Goal: Task Accomplishment & Management: Complete application form

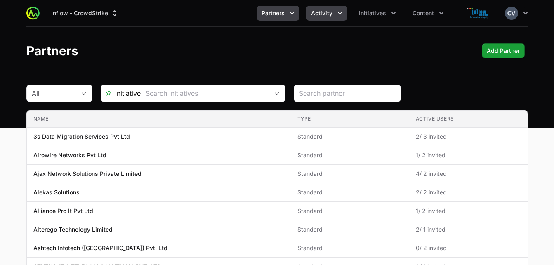
click at [337, 12] on icon "Activity menu" at bounding box center [340, 13] width 8 height 8
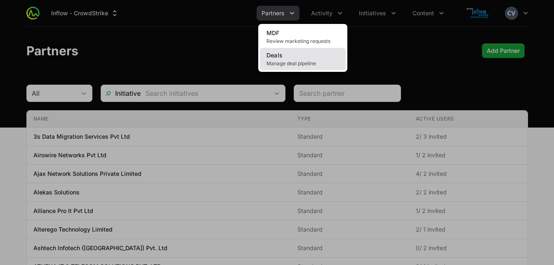
click at [295, 66] on span "Manage deal pipeline" at bounding box center [303, 63] width 73 height 7
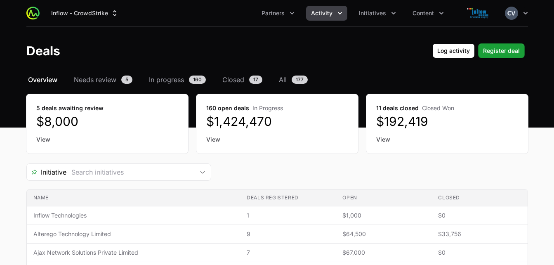
click at [343, 15] on icon "Activity menu" at bounding box center [340, 13] width 8 height 8
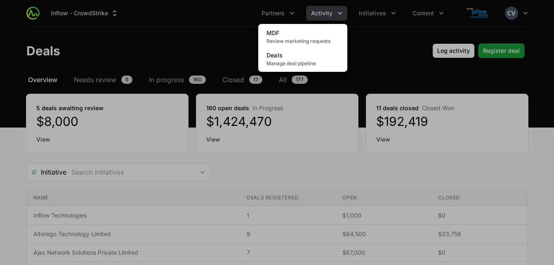
click at [382, 12] on div "Activity menu" at bounding box center [277, 132] width 554 height 265
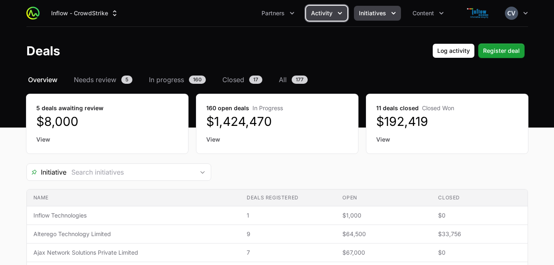
click at [391, 12] on icon "Initiatives menu" at bounding box center [394, 13] width 8 height 8
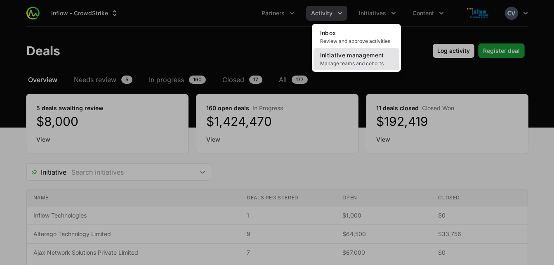
click at [357, 60] on span "Manage teams and cohorts" at bounding box center [356, 63] width 73 height 7
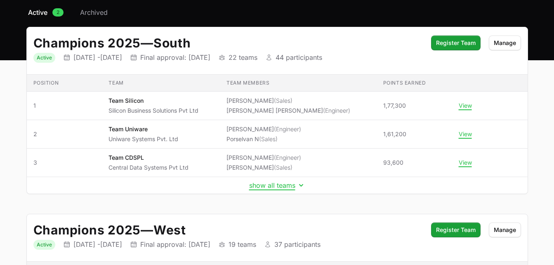
scroll to position [92, 0]
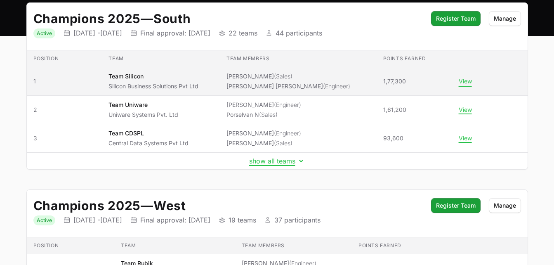
click at [463, 83] on button "View" at bounding box center [465, 81] width 13 height 7
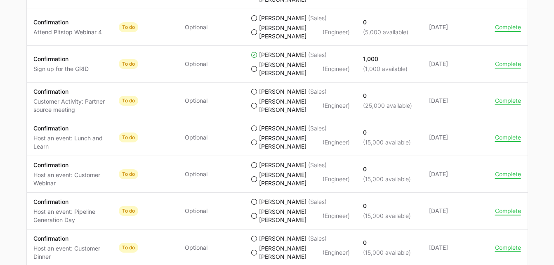
scroll to position [757, 0]
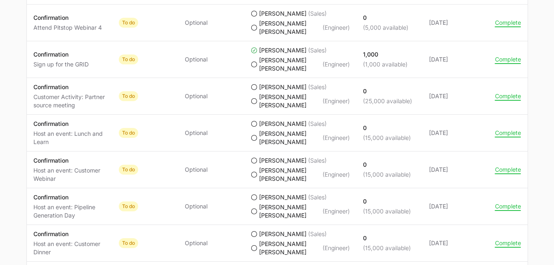
click at [255, 68] on icon "Team Silicon's progress" at bounding box center [254, 64] width 7 height 7
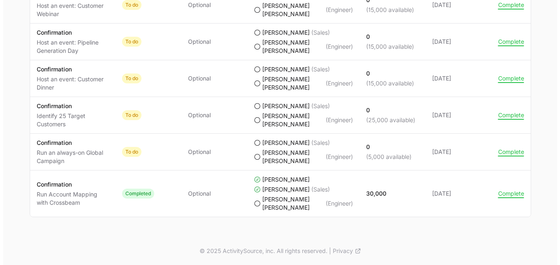
scroll to position [944, 0]
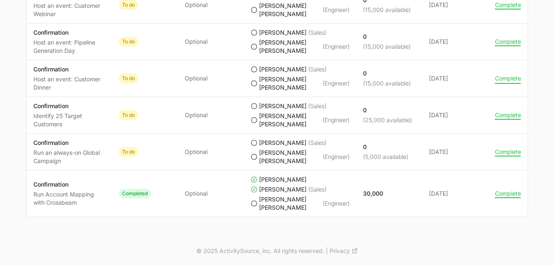
click at [510, 82] on button "Complete" at bounding box center [508, 78] width 26 height 7
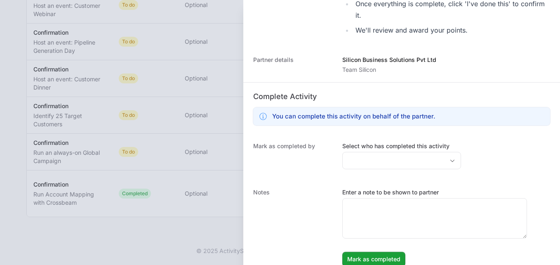
scroll to position [266, 0]
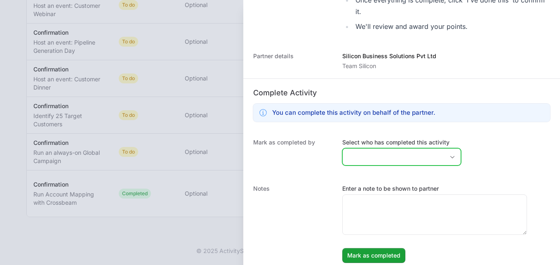
click at [449, 156] on icon "Open" at bounding box center [452, 157] width 7 height 3
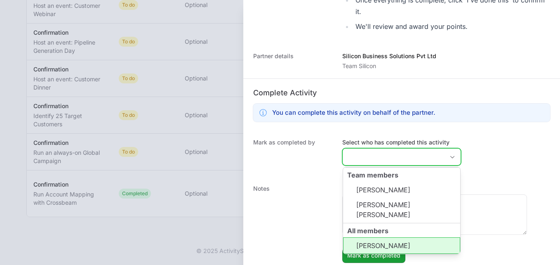
click at [389, 247] on li "[PERSON_NAME]" at bounding box center [401, 245] width 117 height 17
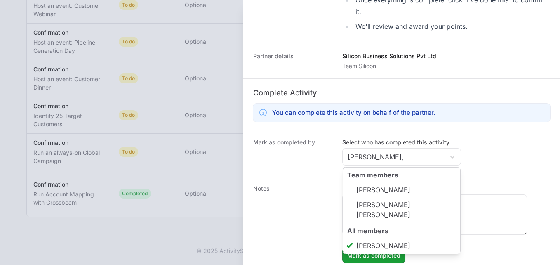
type input "[PERSON_NAME]"
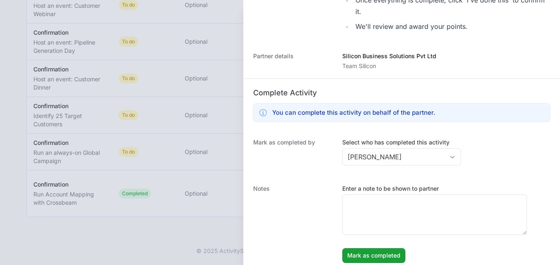
click at [492, 179] on div "Notes Enter a note to be shown to partner [PERSON_NAME] as completed" at bounding box center [401, 223] width 317 height 95
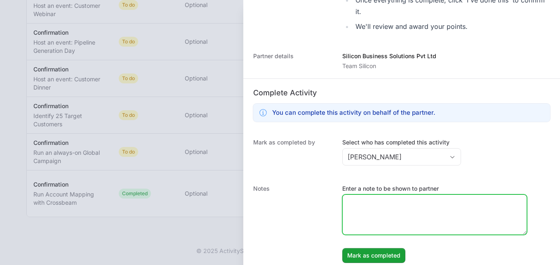
click at [379, 210] on textarea "Enter a note to be shown to partner" at bounding box center [435, 215] width 184 height 40
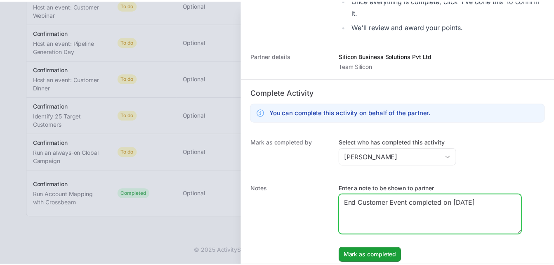
scroll to position [272, 0]
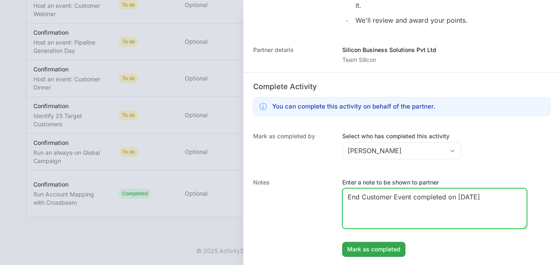
type textarea "End Customer Event completed on [DATE]"
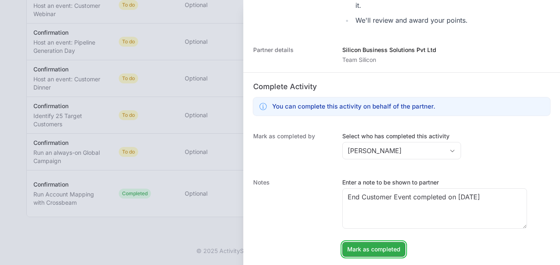
click at [377, 251] on span "Mark as completed" at bounding box center [374, 249] width 53 height 10
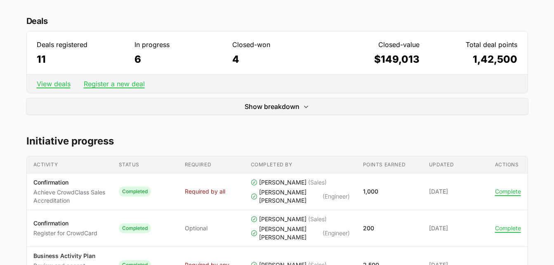
scroll to position [0, 0]
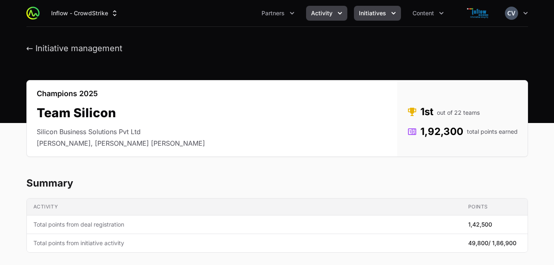
click at [338, 12] on icon "Activity menu" at bounding box center [340, 13] width 8 height 8
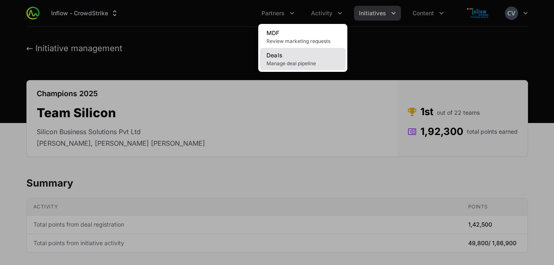
click at [307, 61] on span "Manage deal pipeline" at bounding box center [303, 63] width 73 height 7
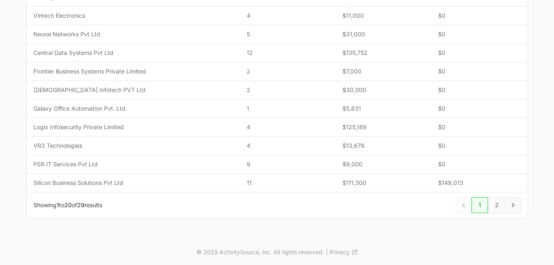
scroll to position [387, 0]
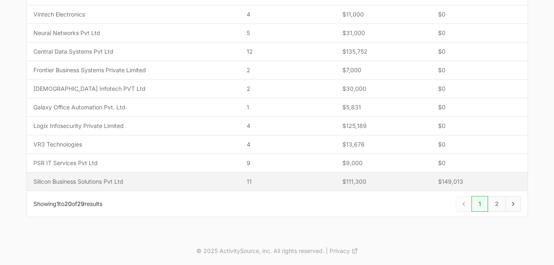
click at [384, 182] on span "$111,300" at bounding box center [384, 181] width 83 height 8
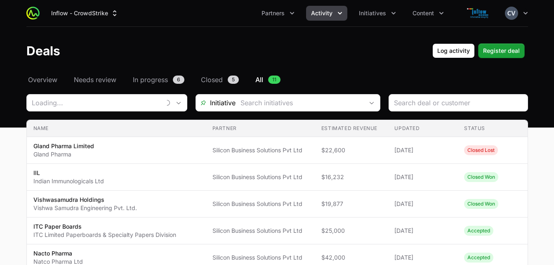
type input "Silicon Business Solutions Pvt Ltd"
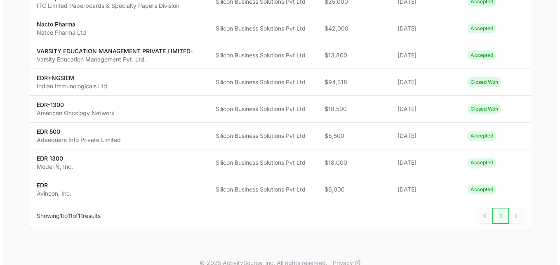
scroll to position [231, 0]
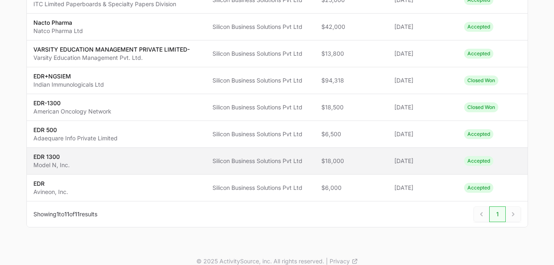
click at [357, 165] on span "$18,000" at bounding box center [351, 161] width 60 height 8
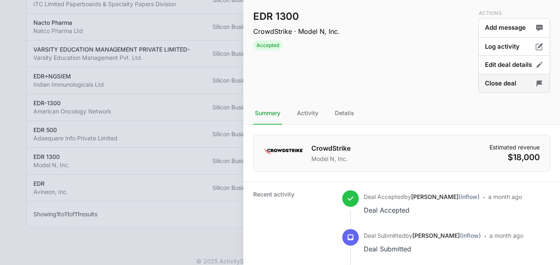
click at [508, 84] on button "Close deal" at bounding box center [515, 83] width 72 height 19
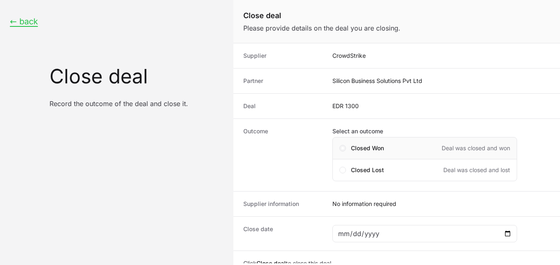
click at [344, 145] on span "Close deal form" at bounding box center [343, 148] width 7 height 7
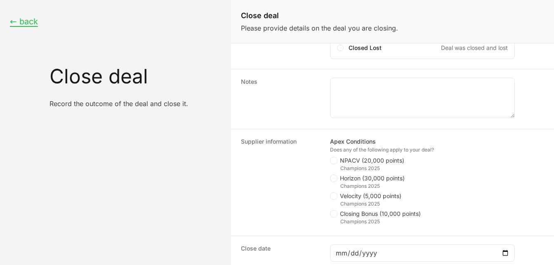
scroll to position [124, 0]
click at [336, 158] on span "Close deal form" at bounding box center [333, 158] width 7 height 7
checkbox input "true"
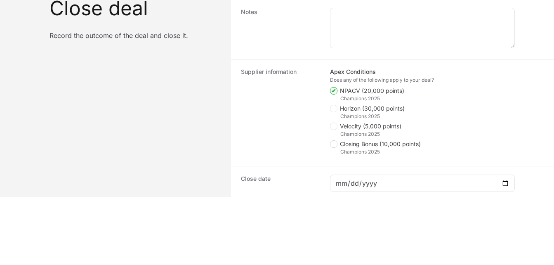
click at [337, 142] on span "Close deal form" at bounding box center [333, 143] width 7 height 7
click at [331, 264] on input "Closing Bonus (10,000 points)" at bounding box center [330, 264] width 1 height 1
checkbox input "true"
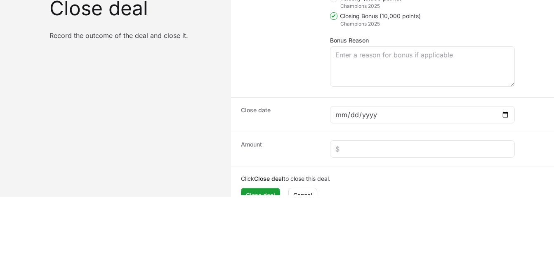
scroll to position [267, 0]
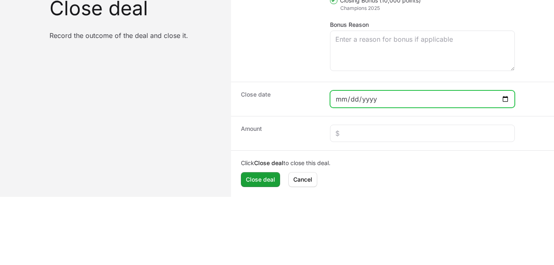
click at [507, 99] on input "Close deal form" at bounding box center [423, 99] width 174 height 10
type input "[DATE]"
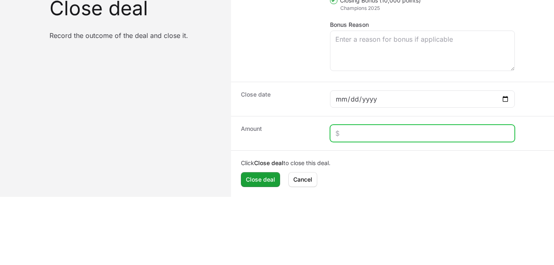
click at [354, 132] on input "Close deal form" at bounding box center [423, 133] width 174 height 10
type input "$42,300"
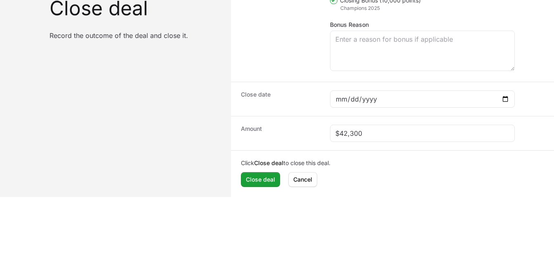
click at [361, 187] on div "Click Close deal to close this deal. Close deal Cancel" at bounding box center [392, 173] width 323 height 45
click at [268, 182] on span "Close deal" at bounding box center [260, 180] width 29 height 10
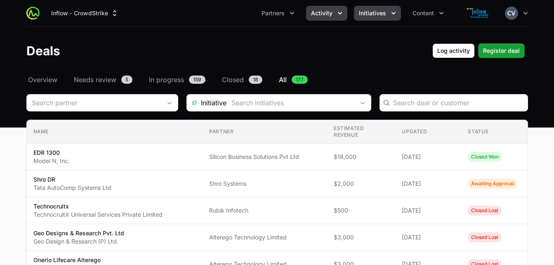
click at [385, 12] on span "Initiatives" at bounding box center [372, 13] width 27 height 8
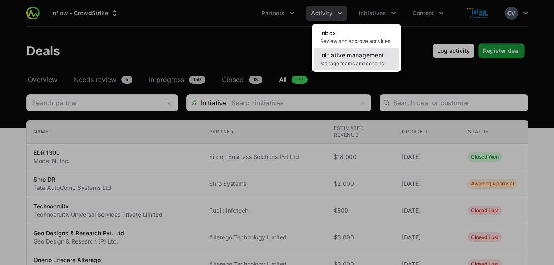
click at [349, 59] on link "Initiative management Manage teams and cohorts" at bounding box center [357, 59] width 86 height 22
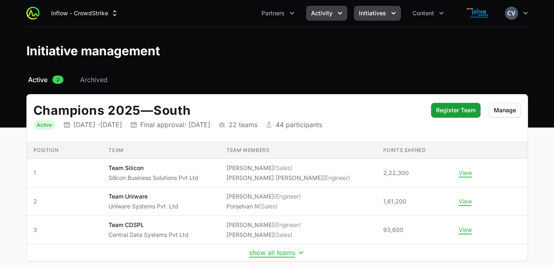
click at [343, 14] on icon "Activity menu" at bounding box center [340, 13] width 8 height 8
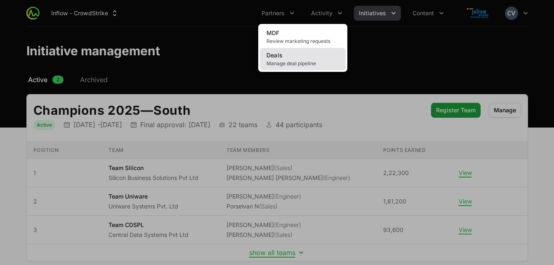
click at [299, 60] on link "Deals Manage deal pipeline" at bounding box center [303, 59] width 86 height 22
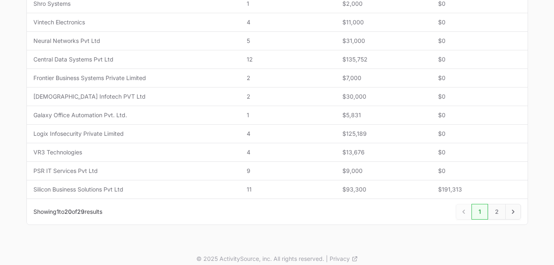
scroll to position [387, 0]
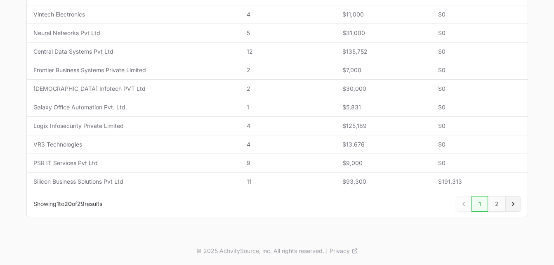
click at [513, 206] on icon "Next" at bounding box center [513, 204] width 2 height 4
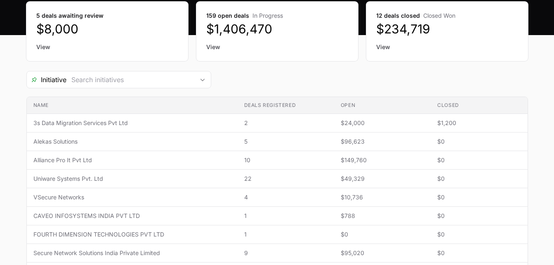
scroll to position [100, 0]
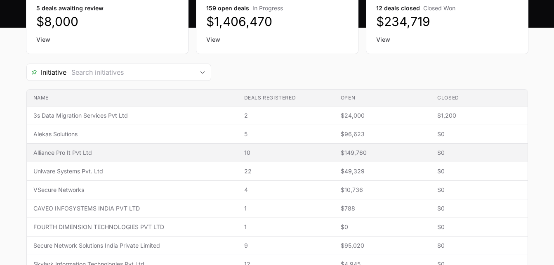
click at [236, 152] on td "Name Alliance Pro It Pvt Ltd" at bounding box center [132, 153] width 211 height 19
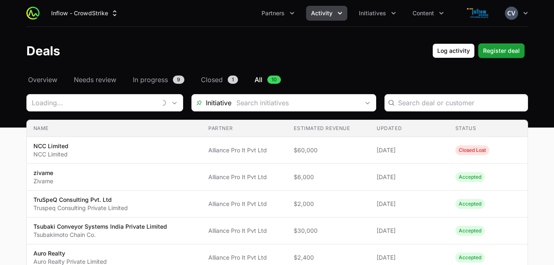
type input "Alliance Pro It Pvt Ltd"
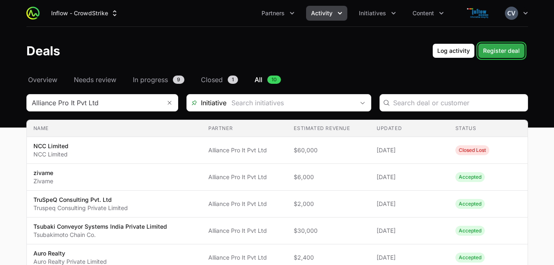
click at [500, 53] on span "Register deal" at bounding box center [501, 51] width 37 height 10
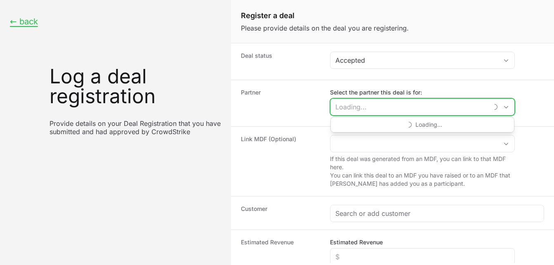
click at [415, 107] on input "Select the partner this deal is for:" at bounding box center [410, 107] width 158 height 17
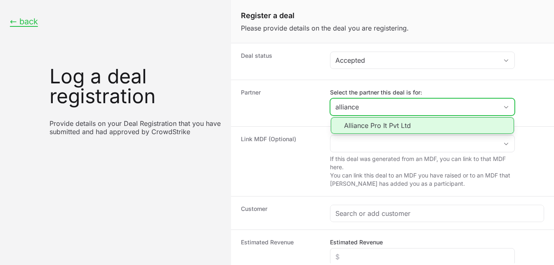
click at [362, 125] on li "Alliance Pro It Pvt Ltd" at bounding box center [422, 125] width 183 height 17
type input "Alliance Pro It Pvt Ltd"
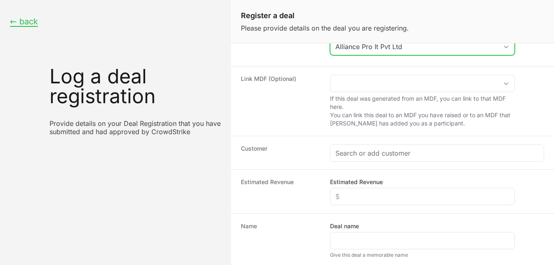
scroll to position [66, 0]
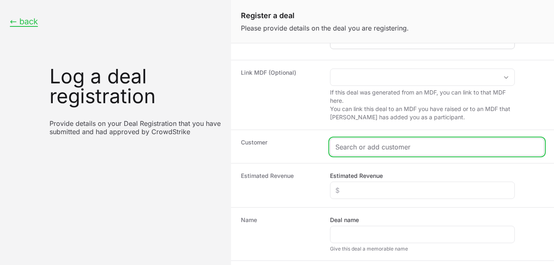
click at [437, 149] on input "Create activity form" at bounding box center [437, 147] width 203 height 10
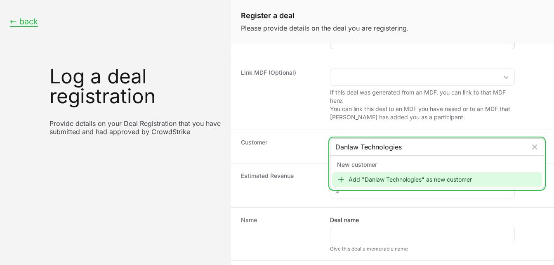
type input "Danlaw Technologies"
click at [343, 181] on icon "Create activity form" at bounding box center [341, 179] width 8 height 8
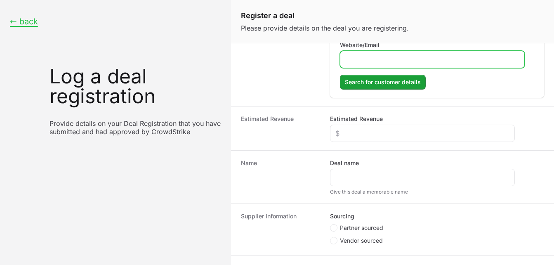
scroll to position [241, 0]
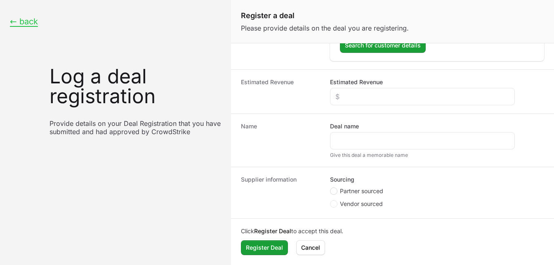
click at [336, 190] on span "Create activity form" at bounding box center [333, 190] width 7 height 7
radio input "true"
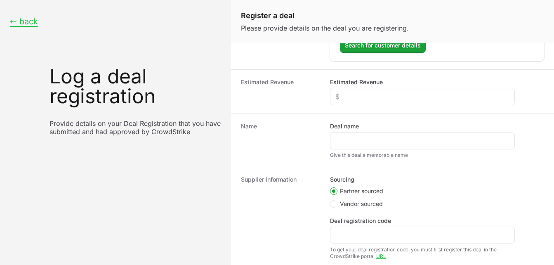
scroll to position [177, 0]
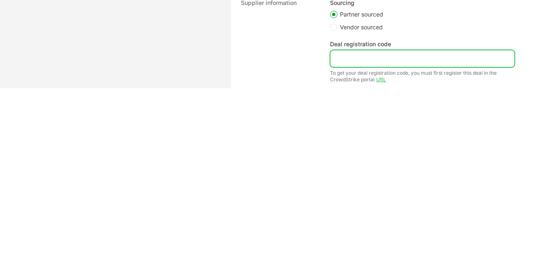
click at [354, 61] on input "Deal registration code" at bounding box center [423, 59] width 174 height 10
paste input "DR-2311c2a1"
type input "DR-2311c2a1"
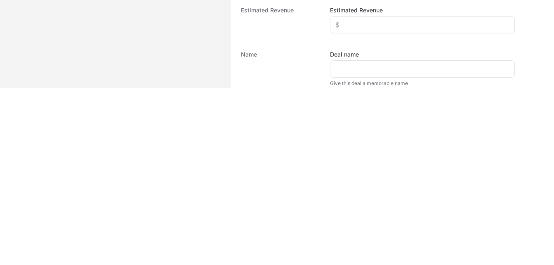
scroll to position [139, 0]
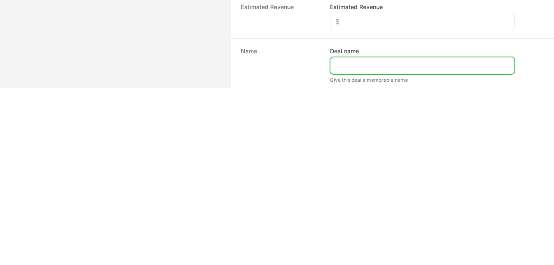
click at [384, 62] on input "Deal name" at bounding box center [423, 66] width 174 height 10
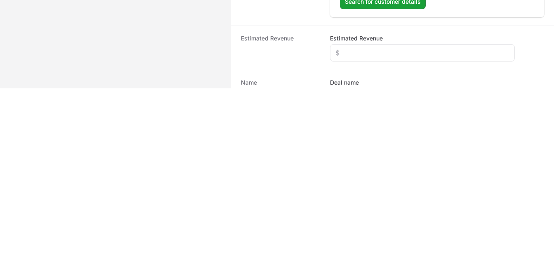
scroll to position [106, 0]
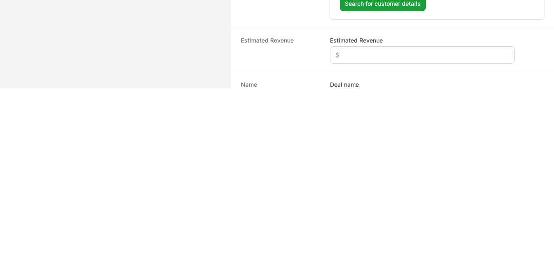
type input "Danlaw Technologies Falcon Pro 317 Users"
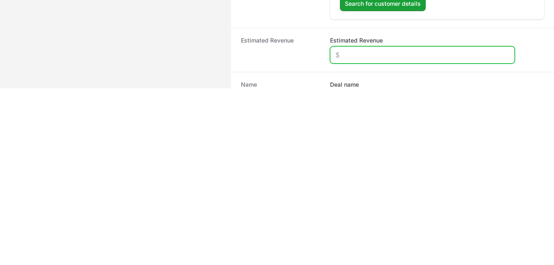
click at [371, 56] on input "Estimated Revenue" at bounding box center [423, 55] width 174 height 10
type input "$1,902"
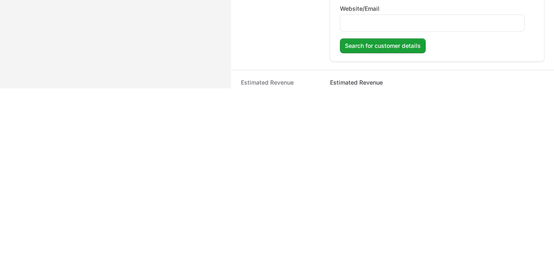
scroll to position [55, 0]
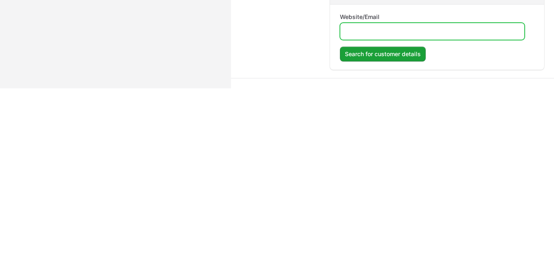
click at [401, 33] on input "Website/Email" at bounding box center [432, 31] width 174 height 10
type input "[DOMAIN_NAME]"
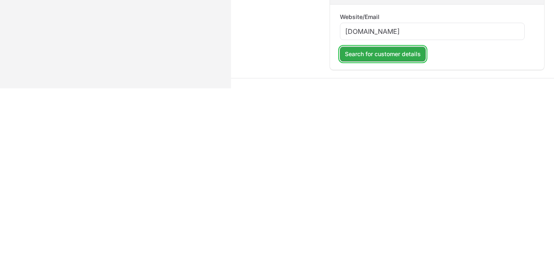
click at [371, 55] on span "Search for customer details" at bounding box center [383, 54] width 76 height 10
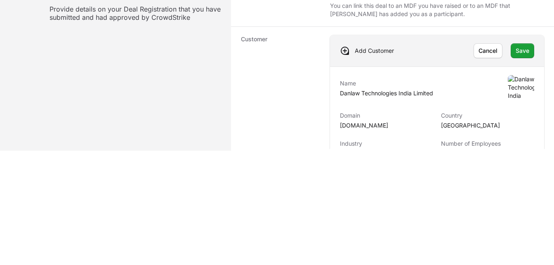
scroll to position [110, 0]
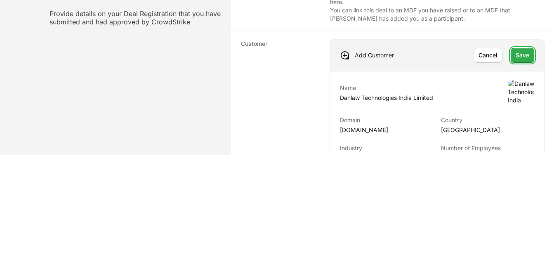
click at [520, 56] on span "Save" at bounding box center [523, 55] width 14 height 10
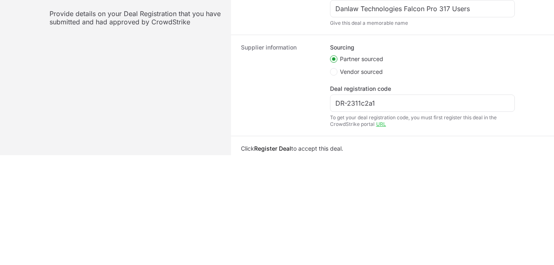
scroll to position [264, 0]
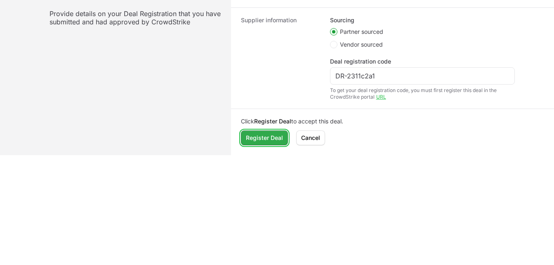
click at [270, 139] on span "Register Deal" at bounding box center [264, 138] width 37 height 10
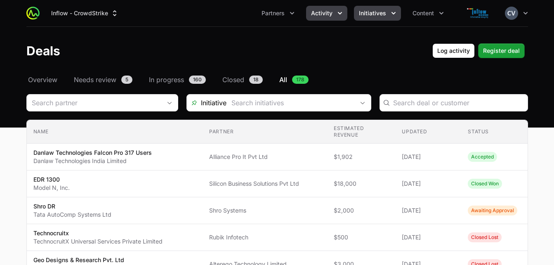
click at [390, 12] on icon "Initiatives menu" at bounding box center [394, 13] width 8 height 8
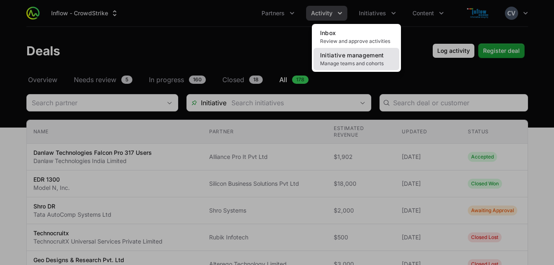
click at [357, 58] on span "Initiative management" at bounding box center [352, 55] width 64 height 7
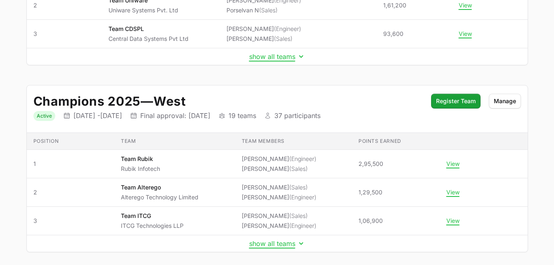
scroll to position [196, 0]
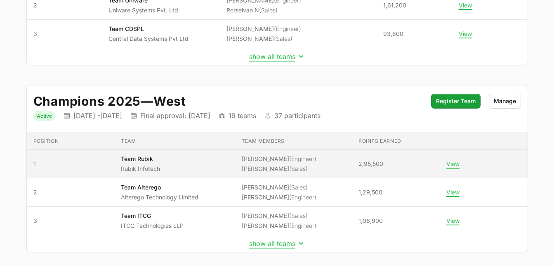
click at [453, 161] on button "View" at bounding box center [453, 163] width 13 height 7
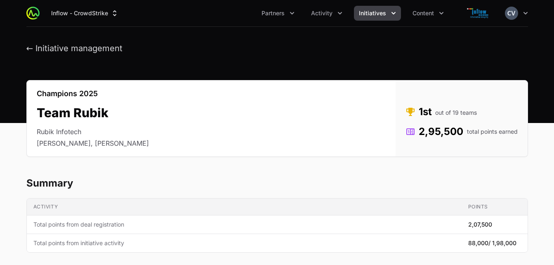
click at [336, 14] on icon "Activity menu" at bounding box center [340, 13] width 8 height 8
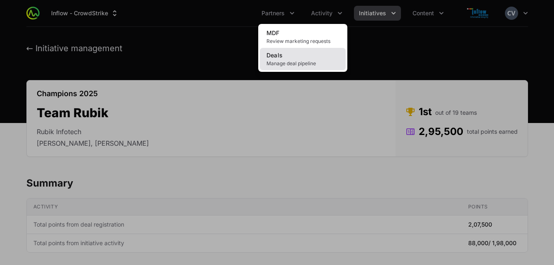
click at [300, 61] on span "Manage deal pipeline" at bounding box center [303, 63] width 73 height 7
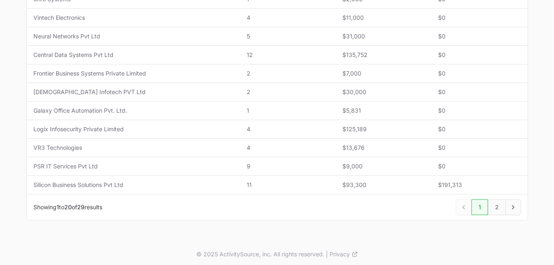
scroll to position [387, 0]
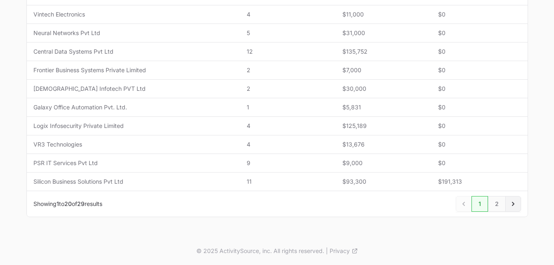
click at [512, 201] on icon "Next" at bounding box center [513, 204] width 8 height 8
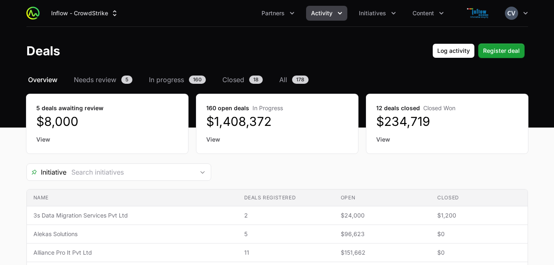
click at [338, 13] on icon "Activity menu" at bounding box center [340, 13] width 8 height 8
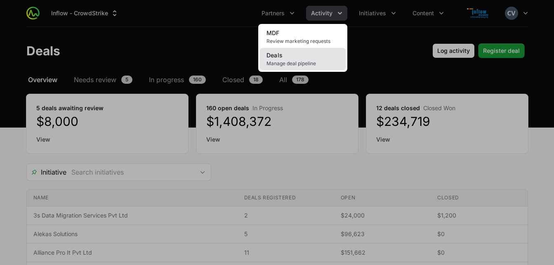
click at [313, 61] on span "Manage deal pipeline" at bounding box center [303, 63] width 73 height 7
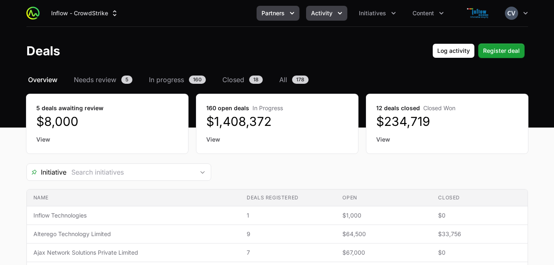
click at [292, 12] on icon "Partners menu" at bounding box center [292, 13] width 8 height 8
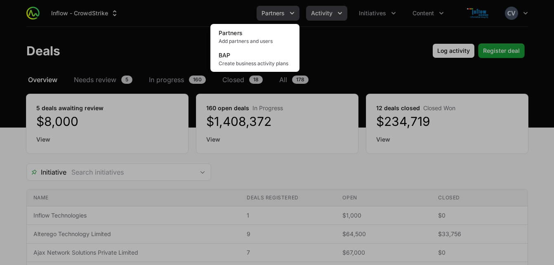
click at [292, 12] on div "Partners menu" at bounding box center [277, 132] width 554 height 265
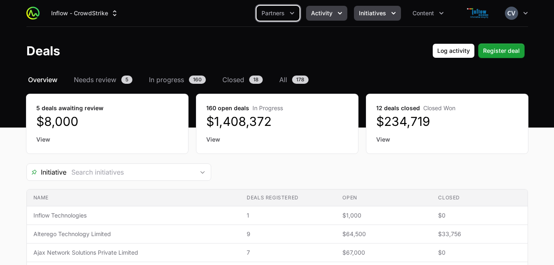
click at [388, 11] on button "Initiatives" at bounding box center [377, 13] width 47 height 15
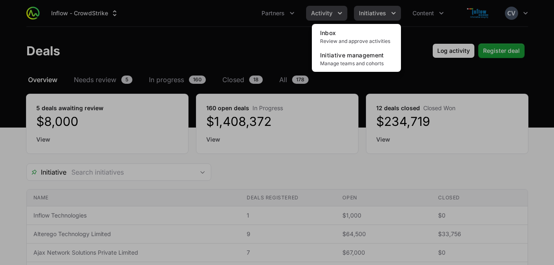
click at [388, 11] on div "Initiatives menu" at bounding box center [277, 132] width 554 height 265
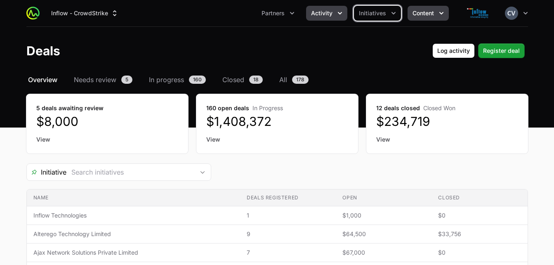
click at [439, 13] on icon "Content menu" at bounding box center [441, 13] width 8 height 8
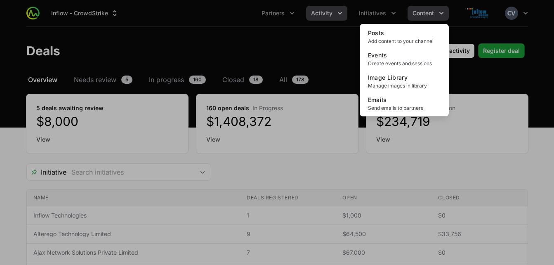
click at [439, 13] on div "Content menu" at bounding box center [277, 132] width 554 height 265
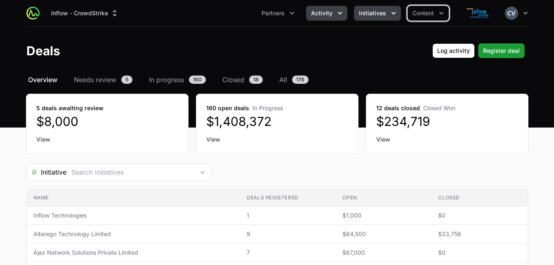
click at [386, 9] on button "Initiatives" at bounding box center [377, 13] width 47 height 15
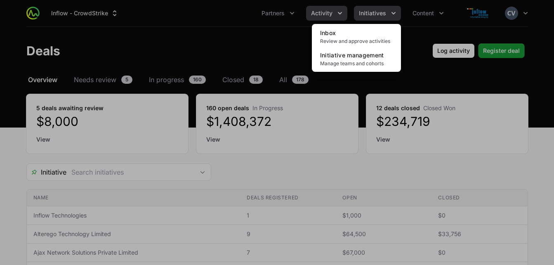
click at [386, 9] on div "Initiatives menu" at bounding box center [277, 132] width 554 height 265
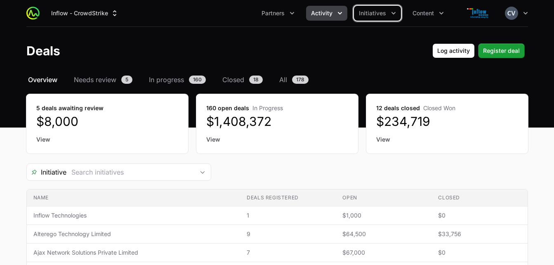
click at [332, 14] on span "Activity" at bounding box center [321, 13] width 21 height 8
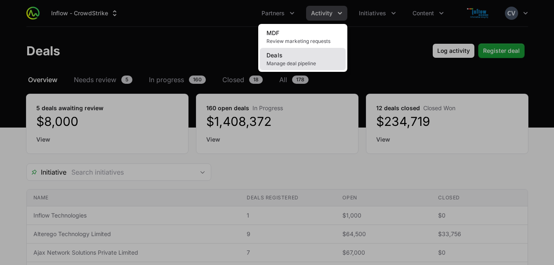
click at [306, 64] on span "Manage deal pipeline" at bounding box center [303, 63] width 73 height 7
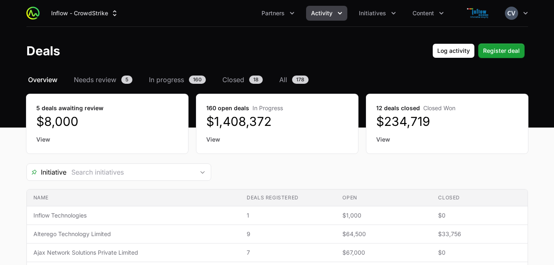
click at [47, 136] on link "View" at bounding box center [107, 139] width 142 height 8
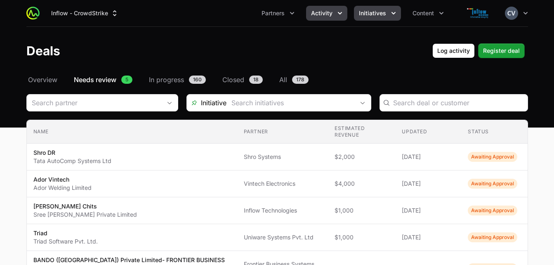
click at [390, 15] on icon "Initiatives menu" at bounding box center [394, 13] width 8 height 8
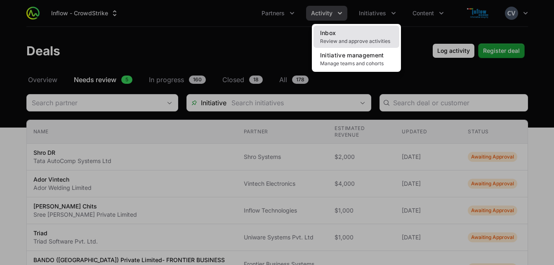
click at [358, 42] on span "Review and approve activities" at bounding box center [356, 41] width 73 height 7
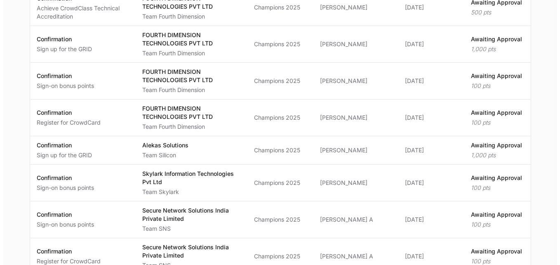
scroll to position [251, 0]
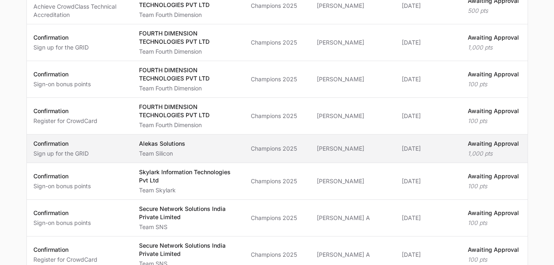
click at [208, 154] on span "Alekas Solutions Team Silicon" at bounding box center [188, 148] width 99 height 18
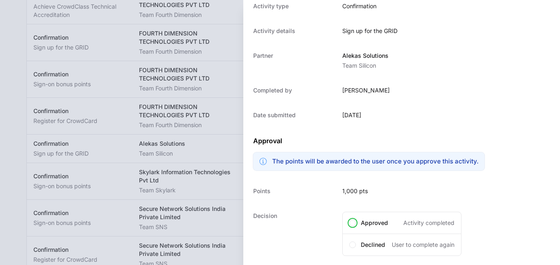
scroll to position [140, 0]
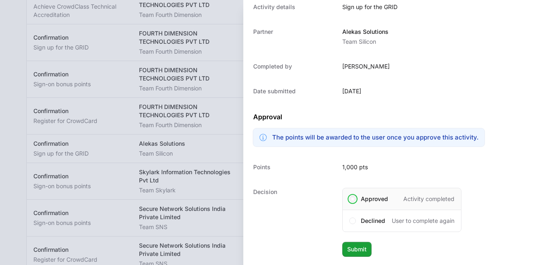
click at [354, 201] on span at bounding box center [353, 199] width 7 height 7
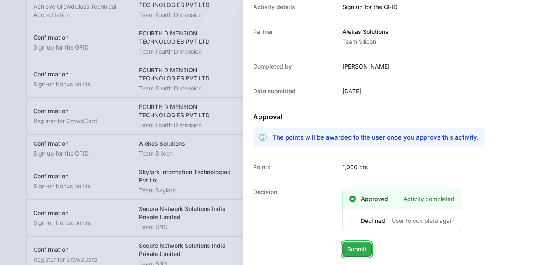
click at [352, 249] on span "Submit" at bounding box center [357, 249] width 19 height 10
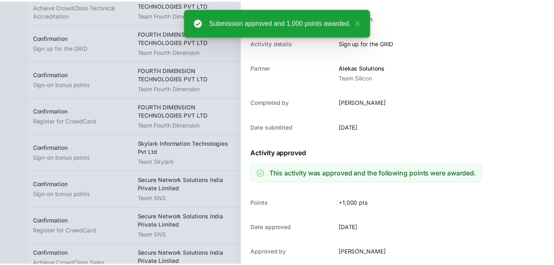
scroll to position [104, 0]
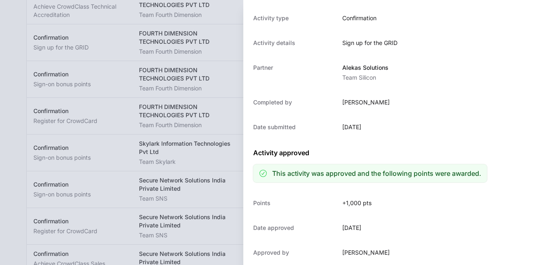
click at [240, 89] on div at bounding box center [280, 132] width 560 height 265
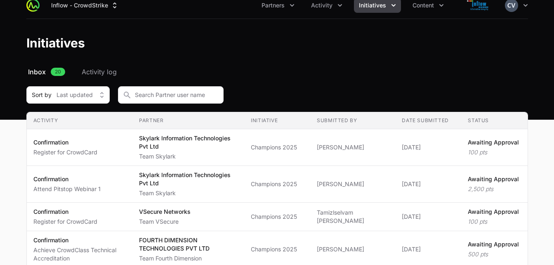
scroll to position [0, 0]
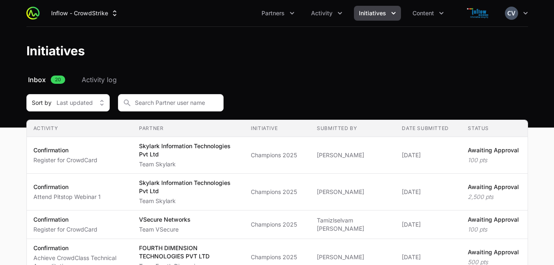
click at [391, 14] on icon "Initiatives menu" at bounding box center [394, 13] width 8 height 8
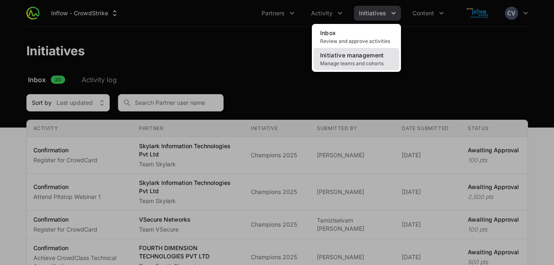
click at [368, 60] on span "Manage teams and cohorts" at bounding box center [356, 63] width 73 height 7
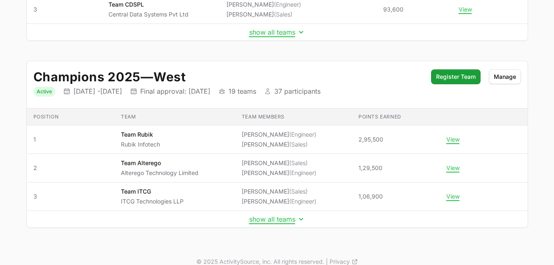
scroll to position [231, 0]
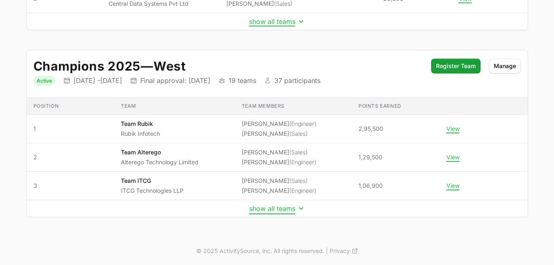
click at [301, 206] on icon "Initiative details" at bounding box center [301, 208] width 8 height 8
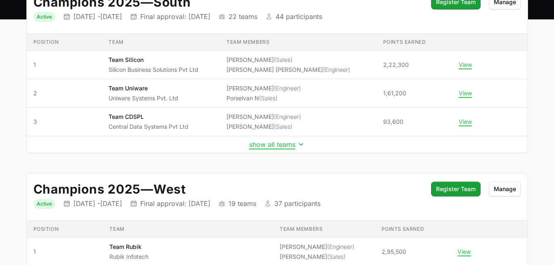
scroll to position [0, 0]
